Goal: Check status: Check status

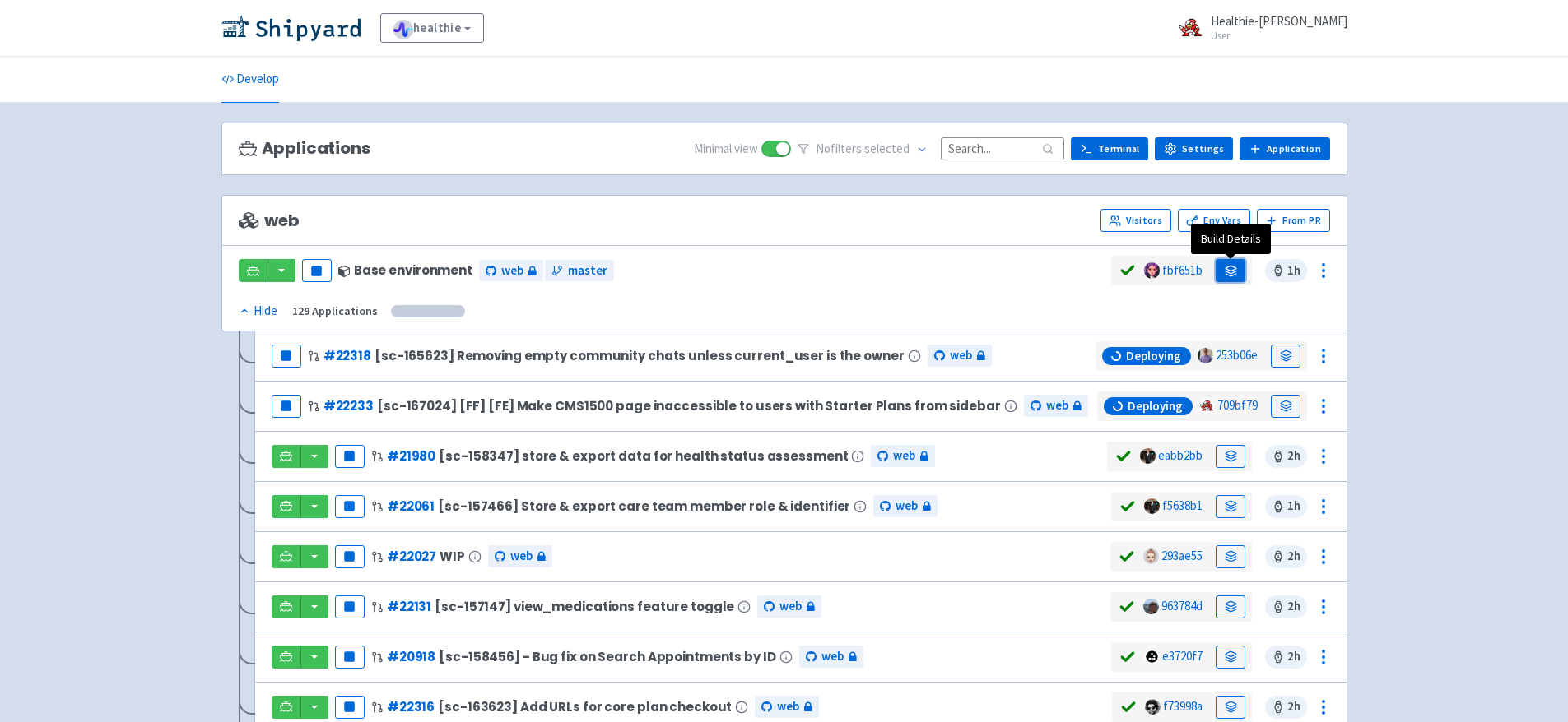
click at [1232, 271] on icon at bounding box center [1231, 271] width 12 height 12
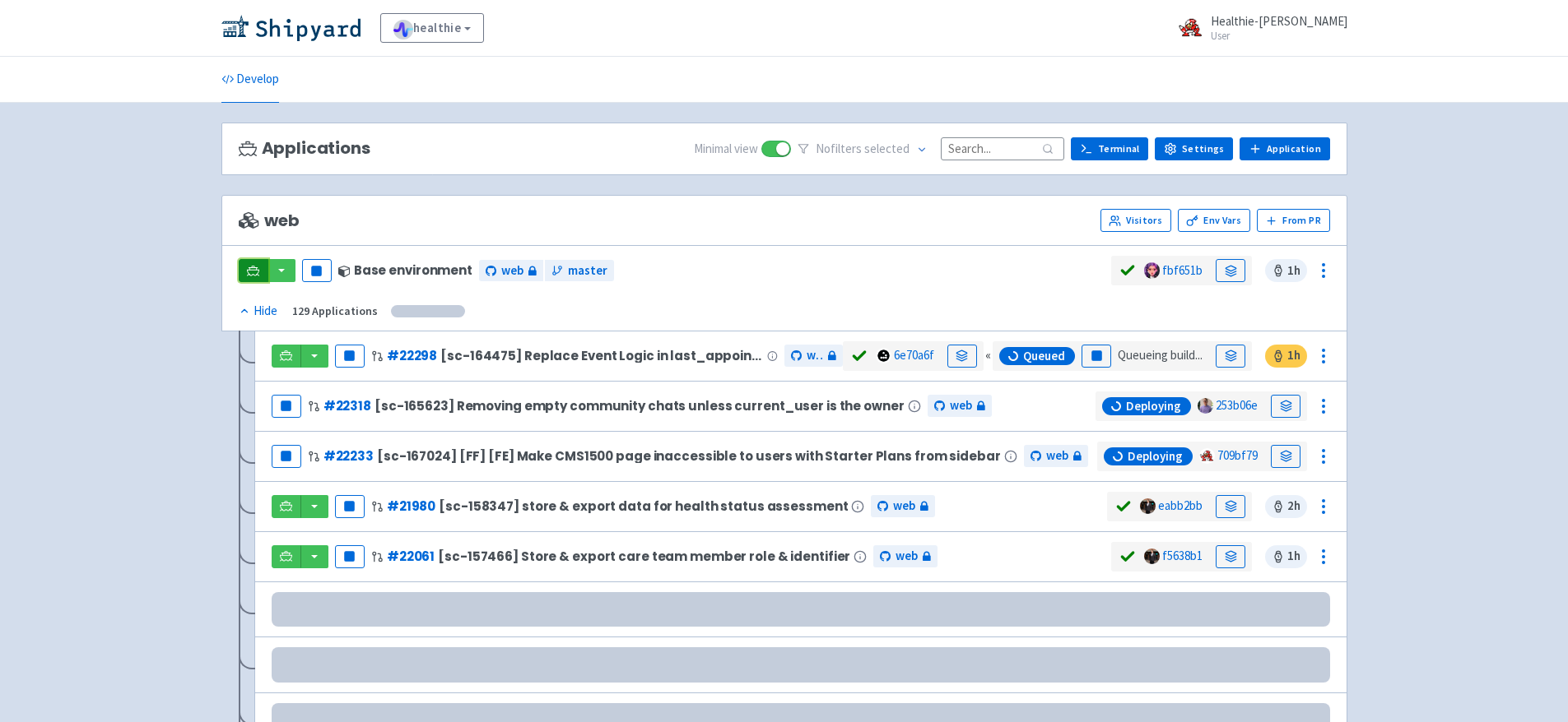
click at [255, 277] on link at bounding box center [253, 271] width 29 height 23
